Goal: Transaction & Acquisition: Purchase product/service

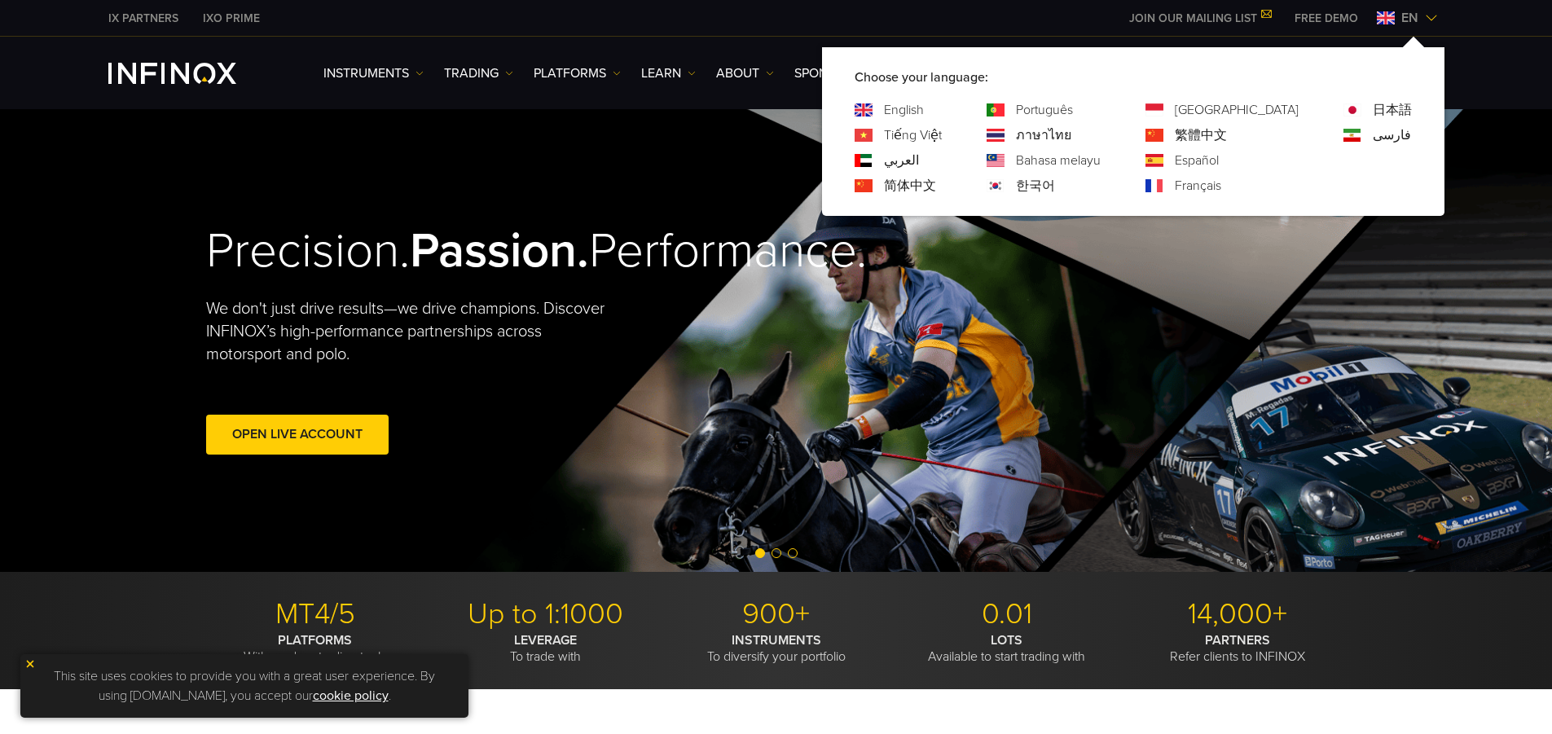
click at [1055, 177] on link "한국어" at bounding box center [1035, 186] width 39 height 20
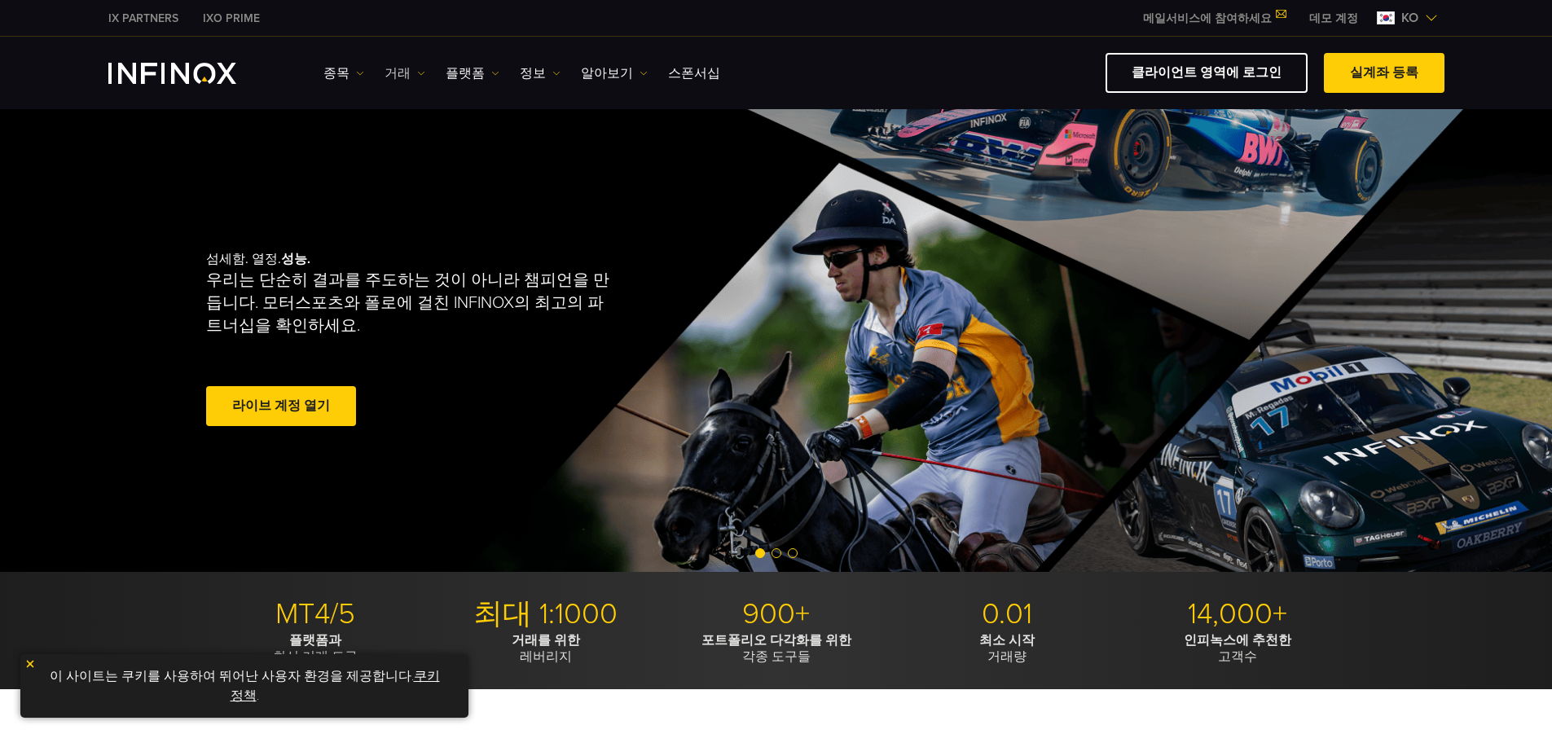
click at [409, 68] on link "거래" at bounding box center [405, 74] width 41 height 20
click at [481, 72] on link "플랫폼" at bounding box center [473, 74] width 54 height 20
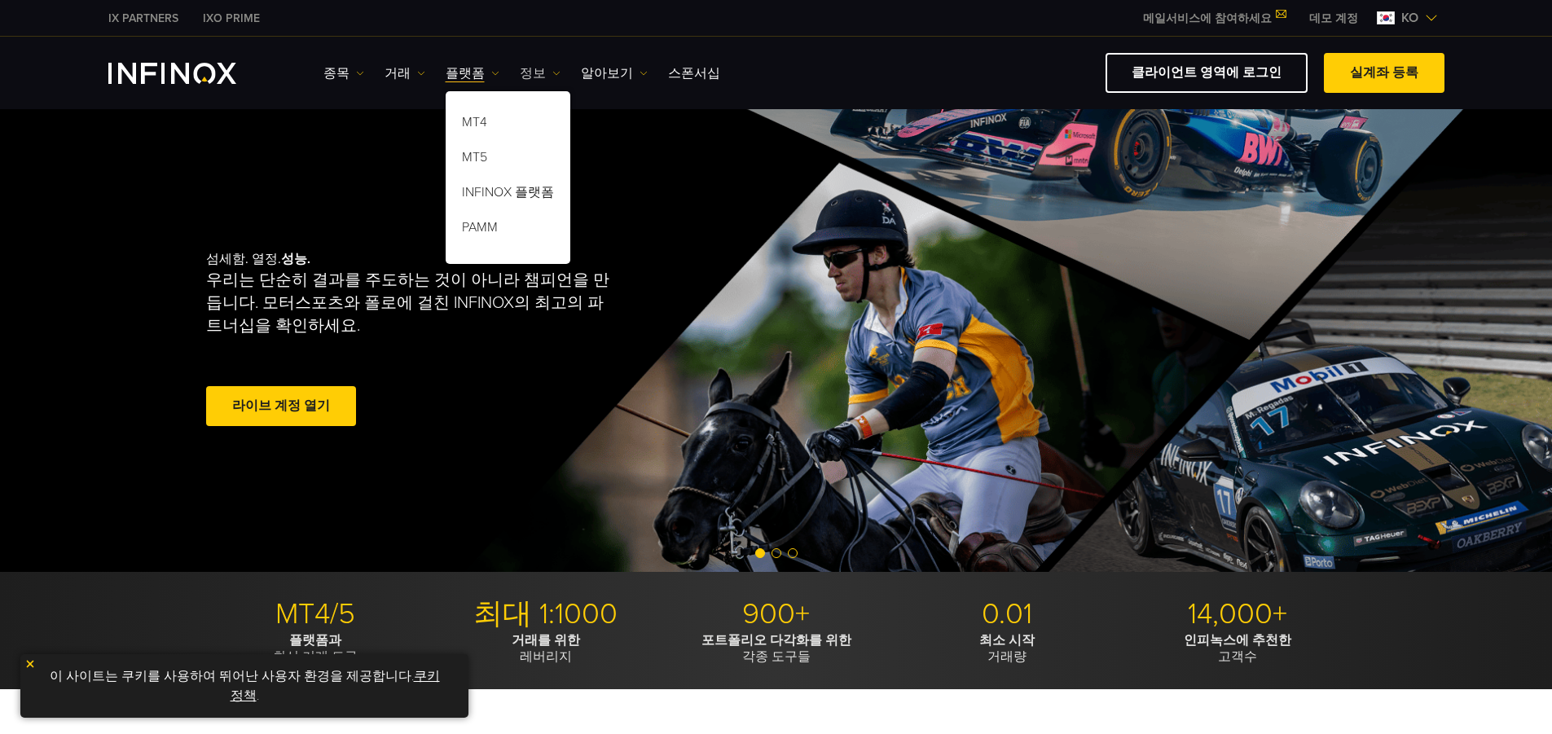
click at [535, 66] on link "정보" at bounding box center [540, 74] width 41 height 20
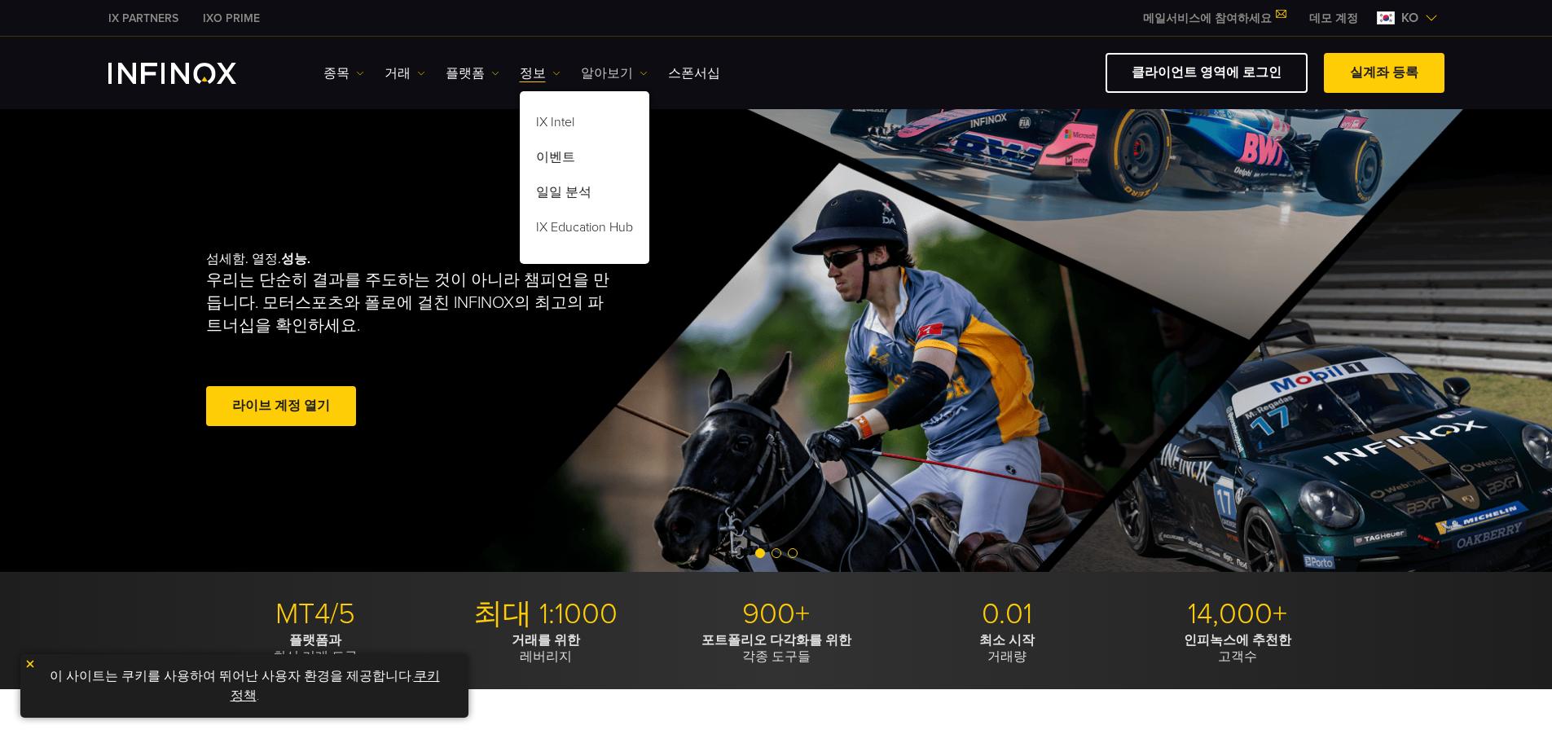
click at [605, 68] on link "알아보기" at bounding box center [614, 74] width 67 height 20
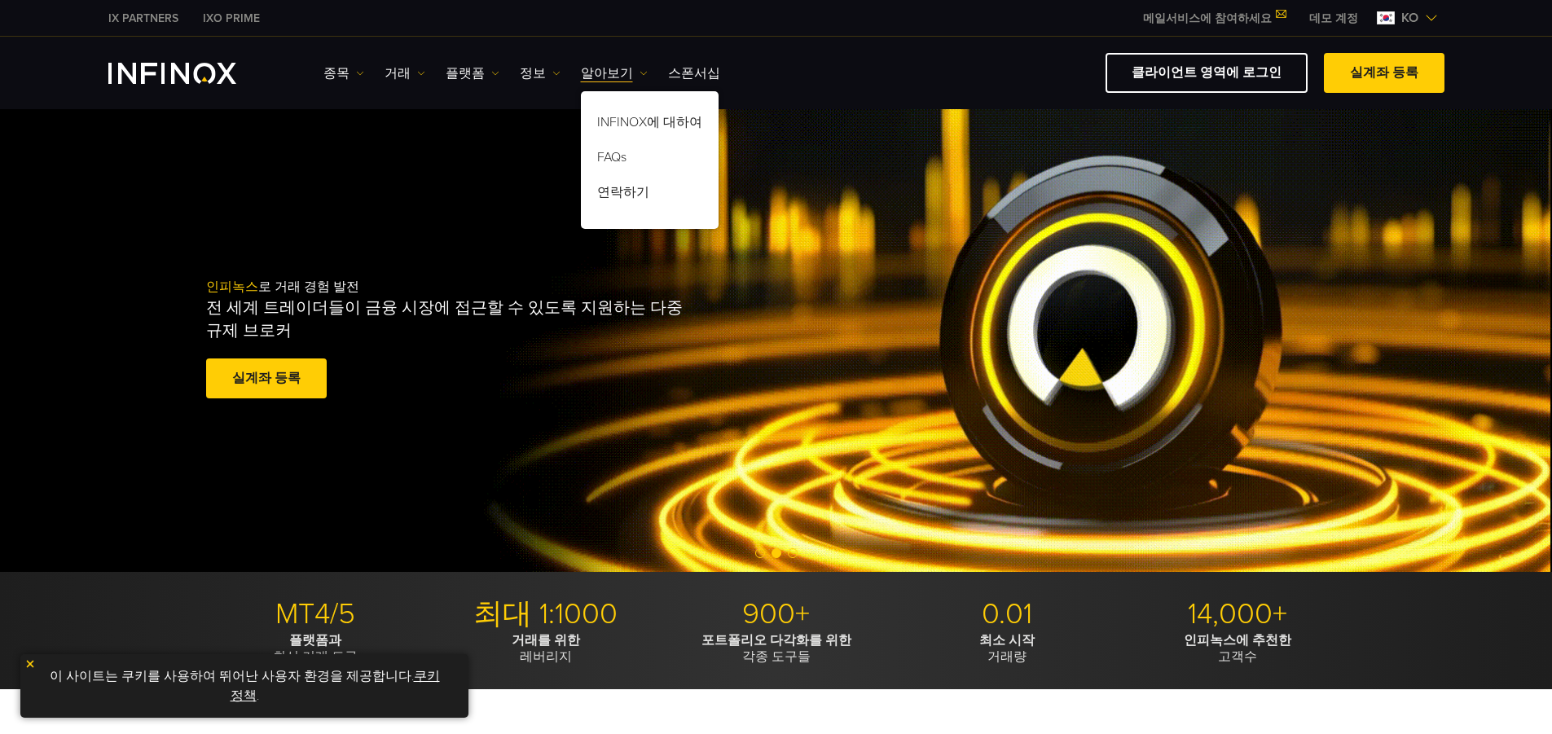
click at [660, 62] on div "종목 종목 상품 정보 거래 계정" at bounding box center [884, 73] width 1121 height 40
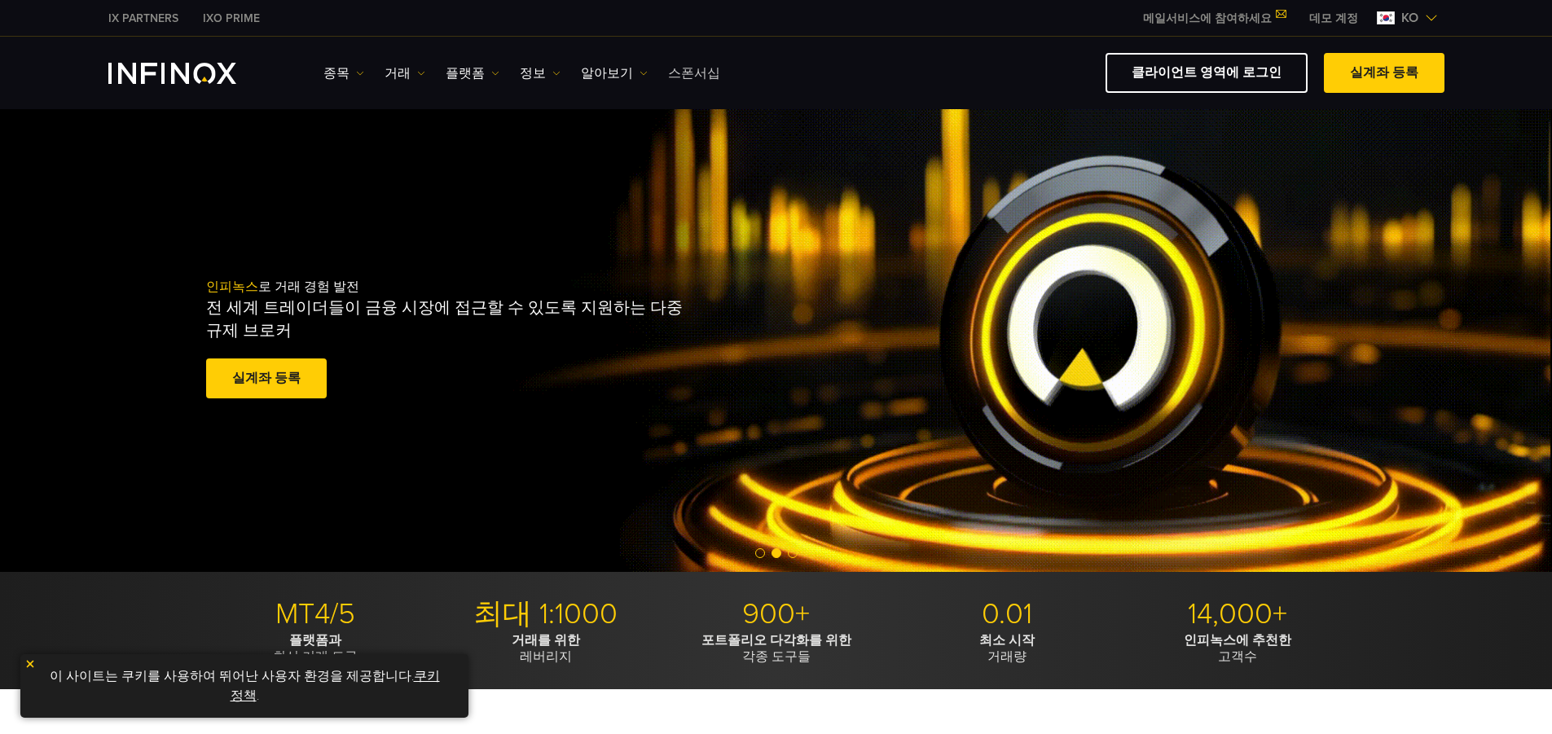
click at [668, 71] on link "스폰서십" at bounding box center [694, 74] width 52 height 20
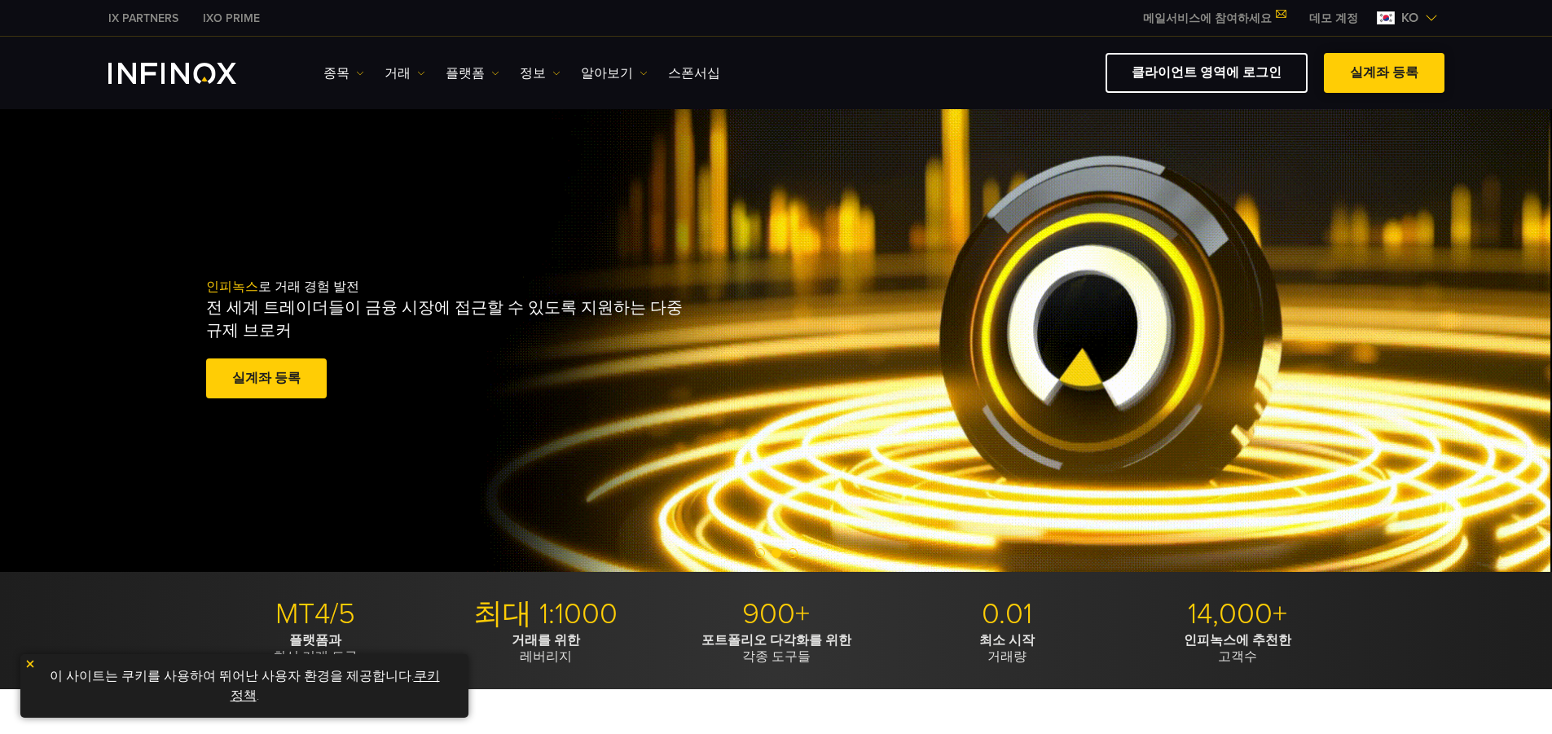
click at [1370, 81] on link "실계좌 등록" at bounding box center [1384, 73] width 121 height 40
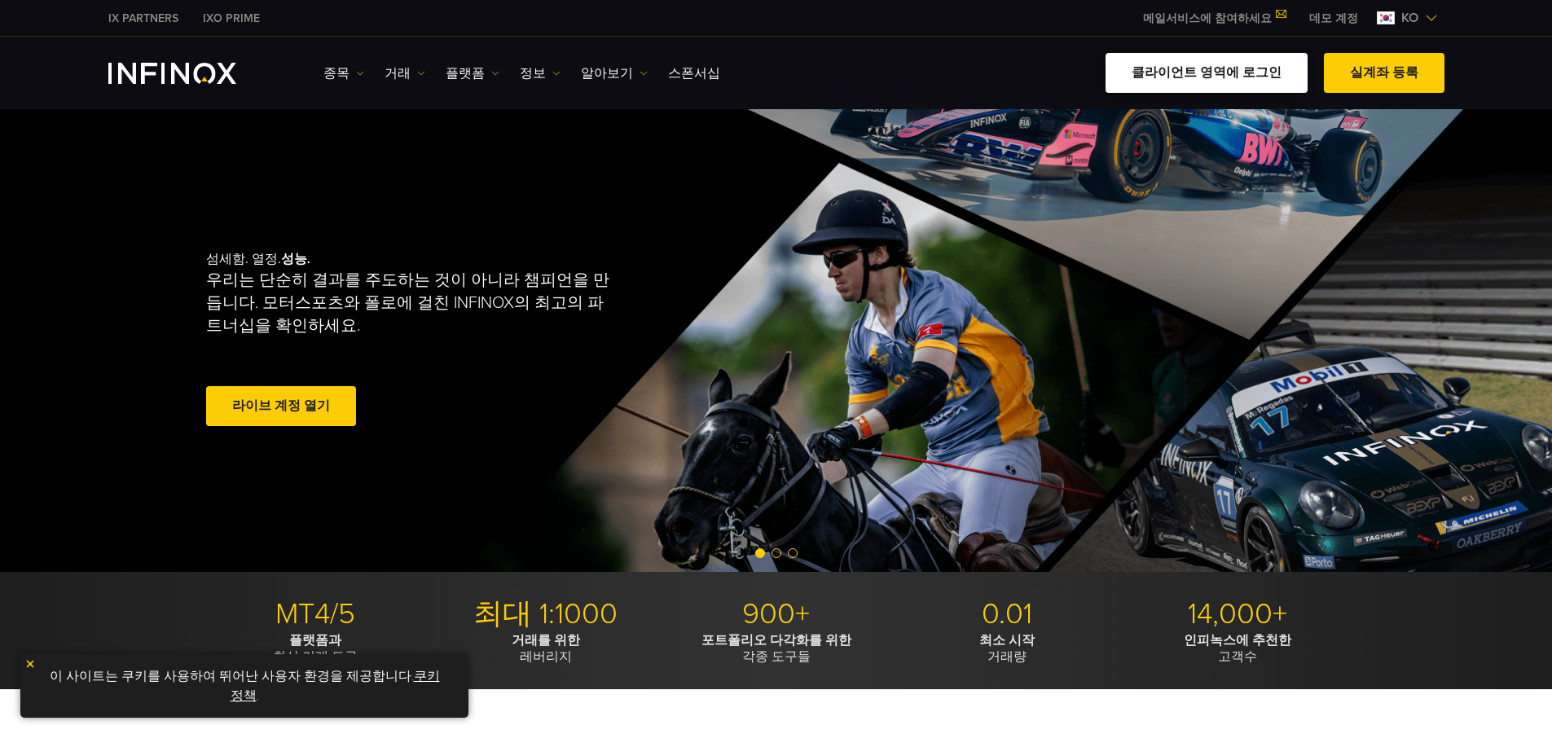
click at [1178, 57] on link "클라이언트 영역에 로그인" at bounding box center [1207, 73] width 202 height 40
